Goal: Information Seeking & Learning: Learn about a topic

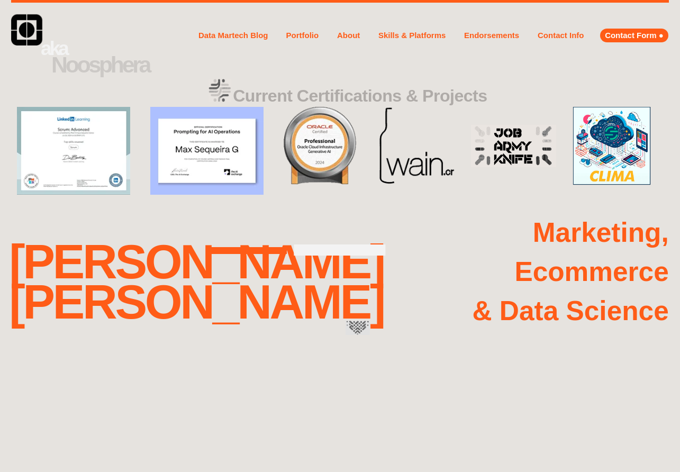
drag, startPoint x: 0, startPoint y: 0, endPoint x: 236, endPoint y: 33, distance: 238.3
click at [236, 33] on link "Data Martech Blog" at bounding box center [233, 35] width 73 height 32
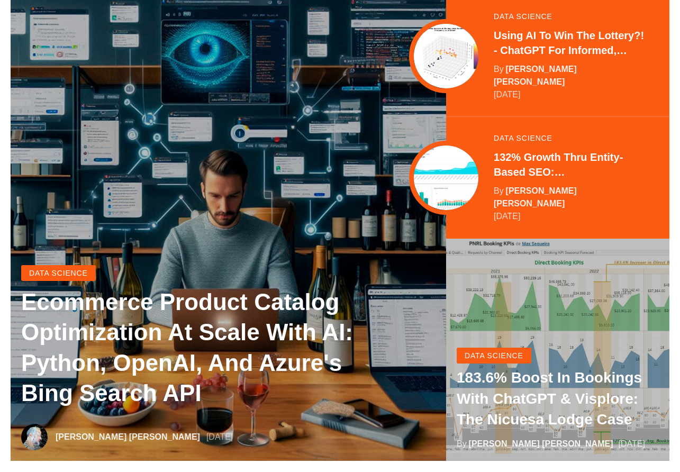
scroll to position [159, 0]
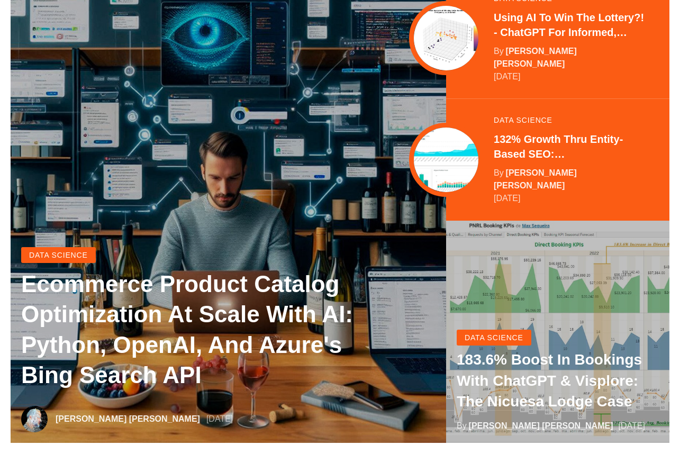
click at [519, 349] on link "183.6% Boost in Bookings with ChatGPT & Visplore: the Nicuesa Lodge case" at bounding box center [558, 380] width 202 height 62
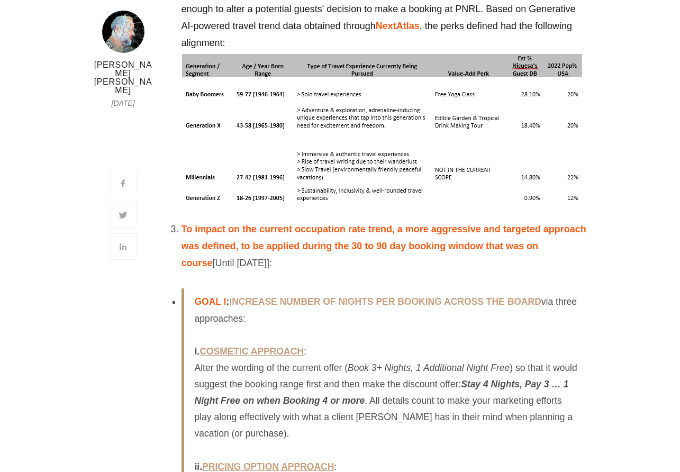
scroll to position [6243, 0]
